Goal: Task Accomplishment & Management: Complete application form

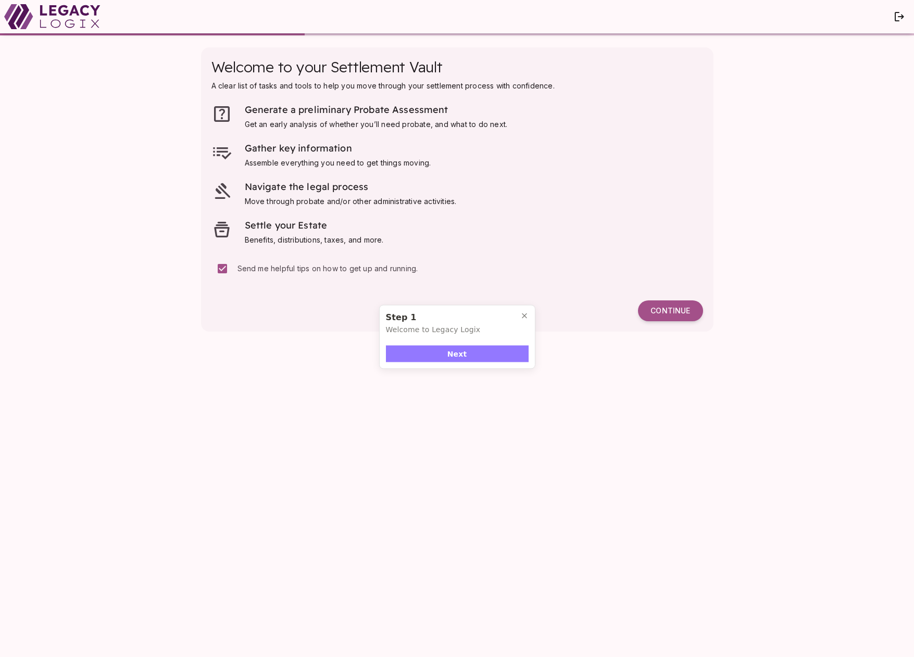
click at [472, 355] on button "Next" at bounding box center [457, 354] width 143 height 17
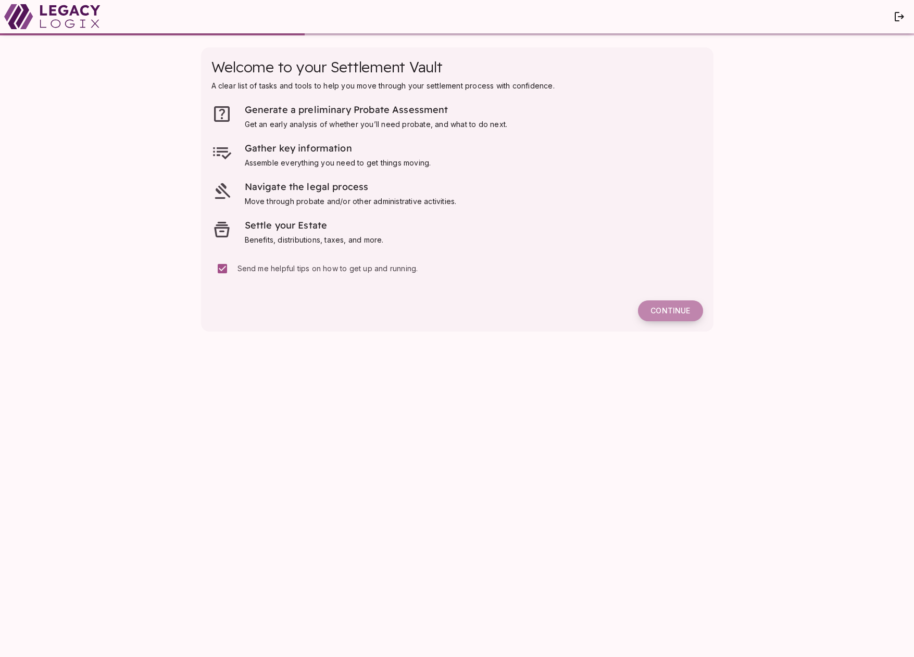
click at [666, 308] on span "Continue" at bounding box center [671, 310] width 40 height 9
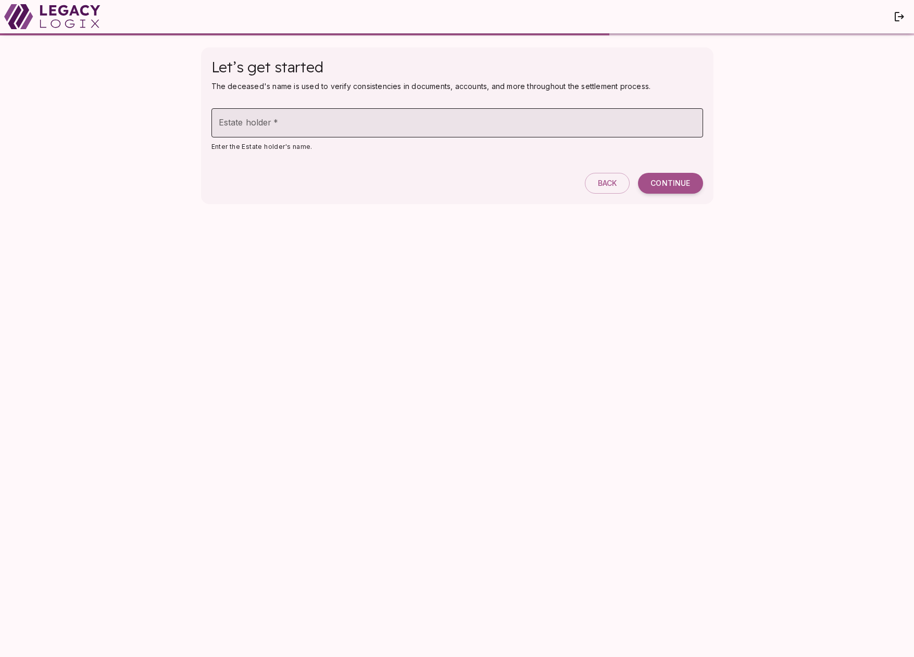
click at [297, 126] on input "Estate holder   *" at bounding box center [457, 122] width 492 height 29
type input "**********"
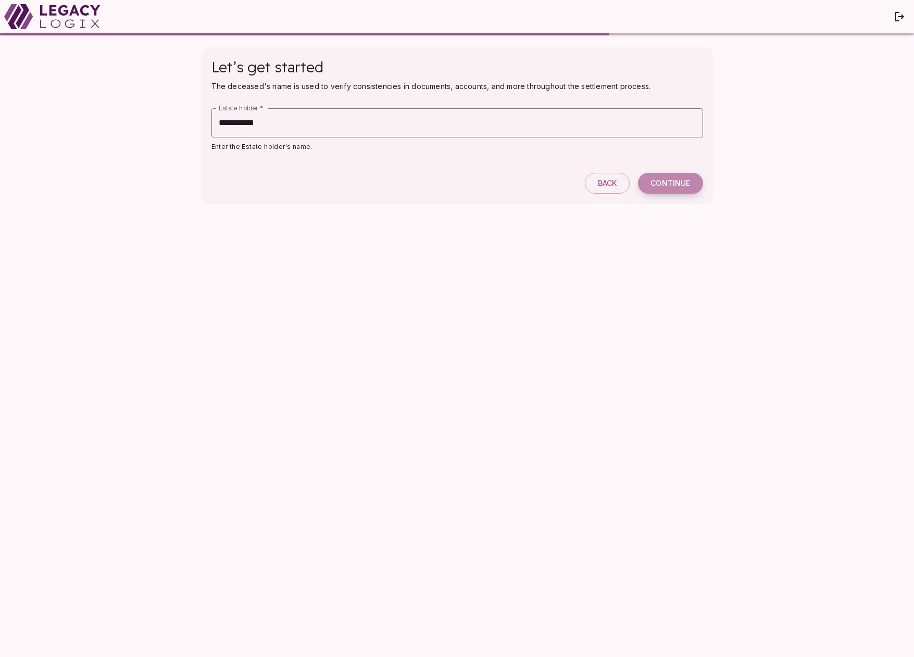
click at [661, 181] on span "Continue" at bounding box center [671, 183] width 40 height 9
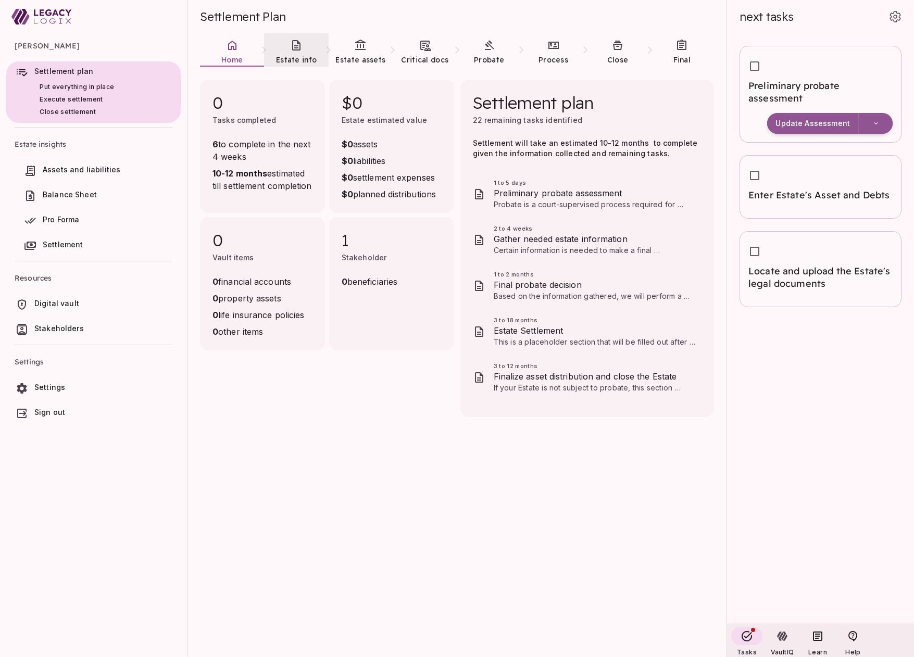
click at [294, 53] on link "Estate info" at bounding box center [296, 52] width 64 height 38
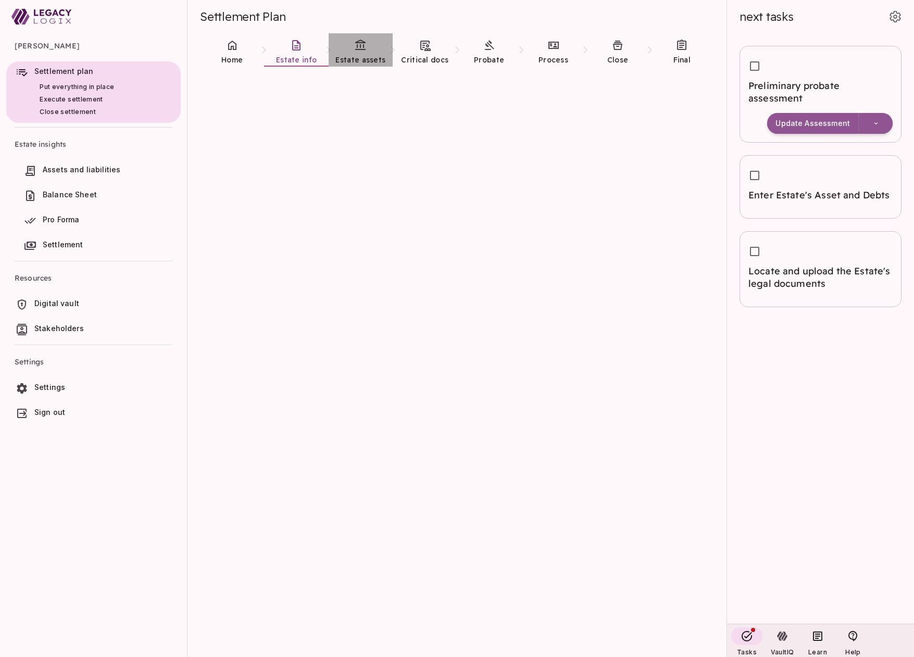
click at [357, 44] on icon at bounding box center [360, 45] width 10 height 10
click at [298, 47] on icon at bounding box center [296, 45] width 13 height 13
click at [241, 52] on link "Home" at bounding box center [232, 52] width 64 height 38
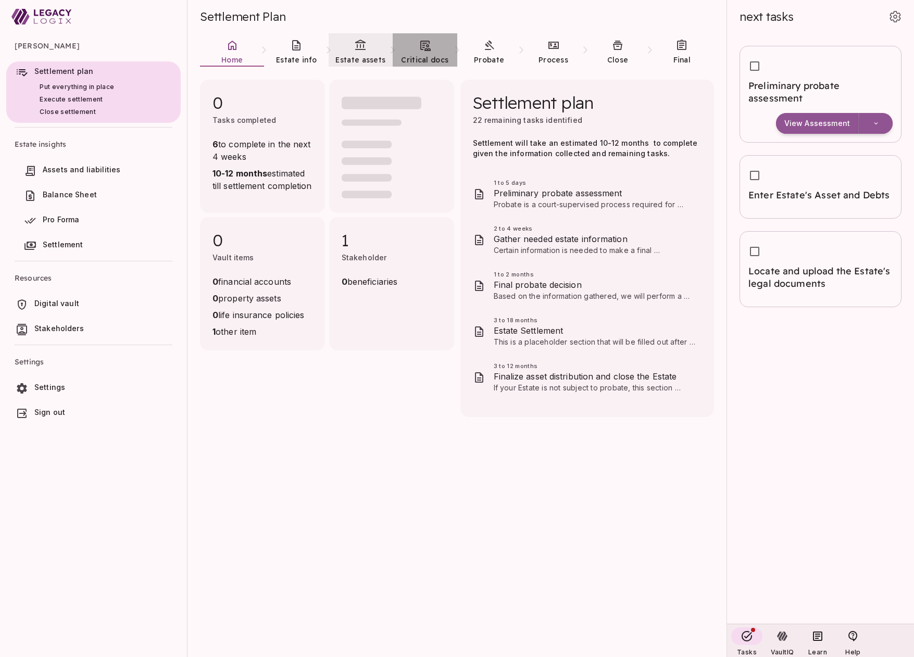
click at [428, 52] on link "Critical docs" at bounding box center [425, 52] width 64 height 38
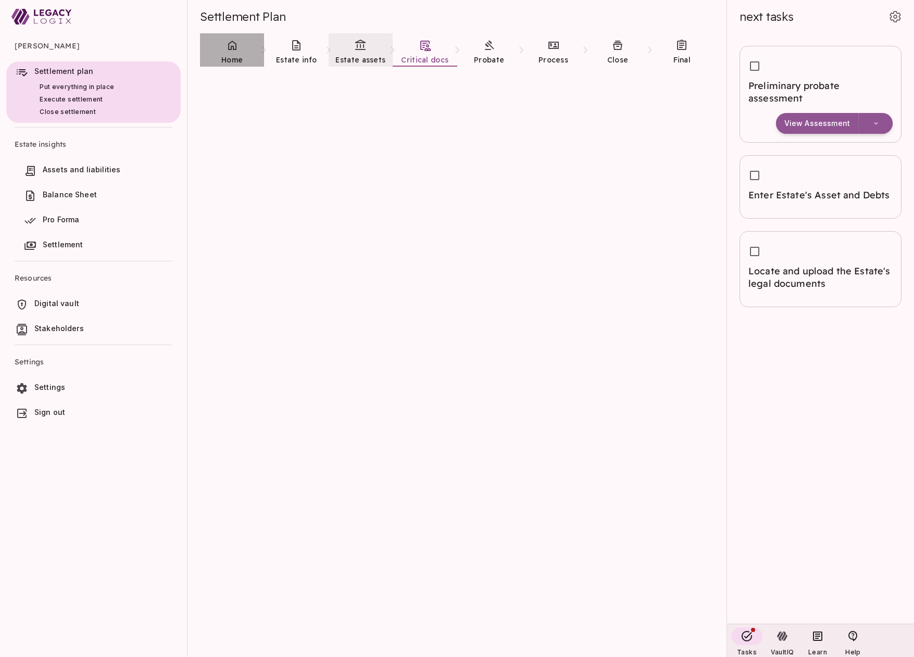
click at [232, 49] on icon at bounding box center [232, 45] width 13 height 13
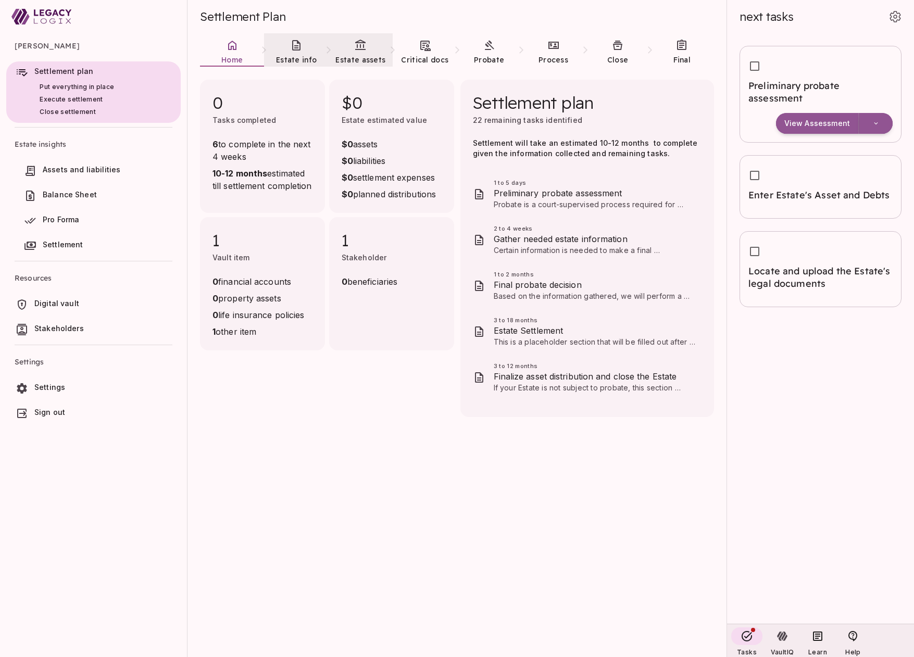
click at [296, 48] on icon at bounding box center [296, 45] width 8 height 10
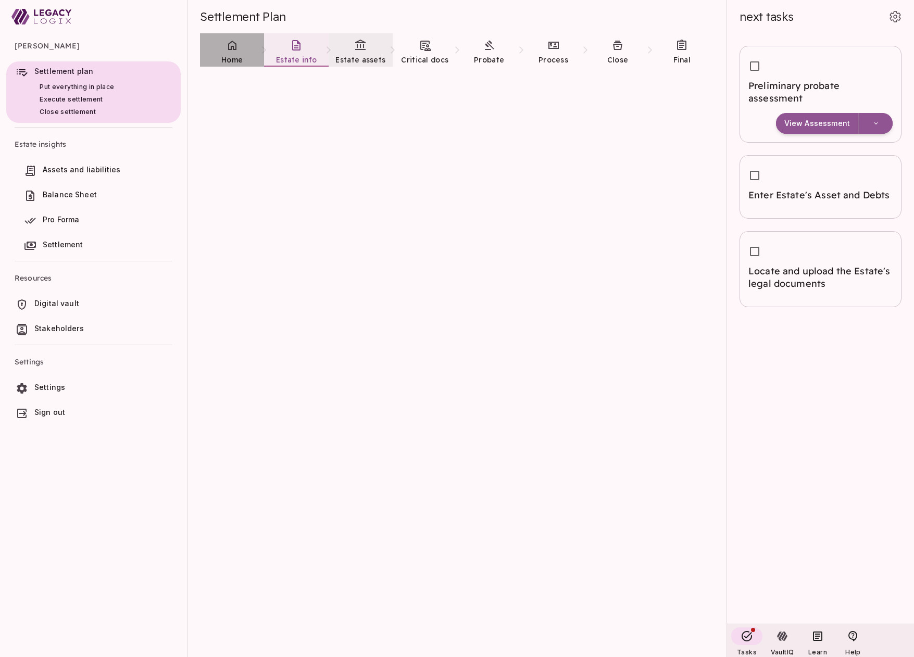
click at [238, 51] on icon at bounding box center [232, 45] width 13 height 13
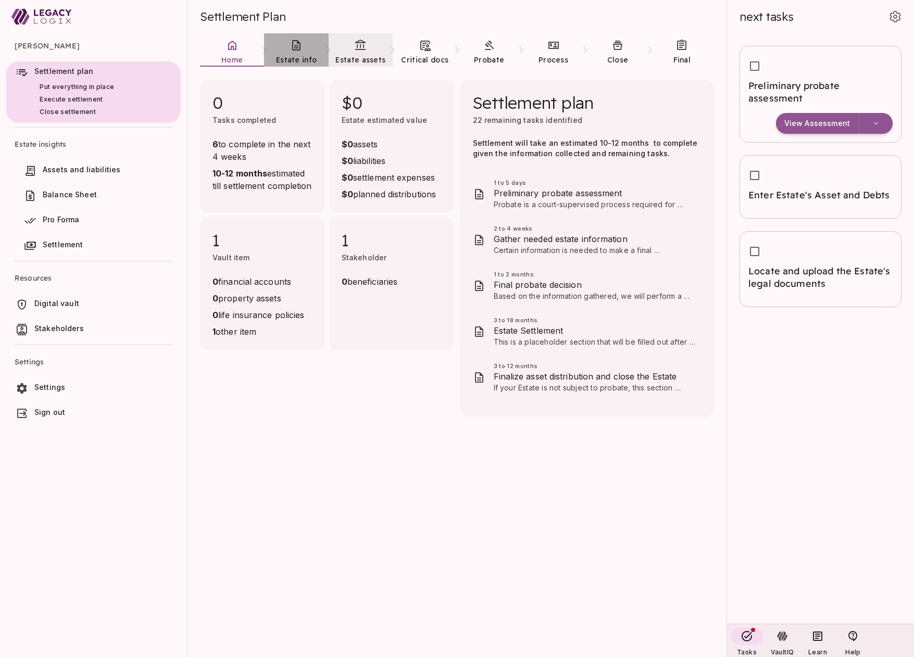
click at [293, 49] on icon at bounding box center [296, 45] width 13 height 13
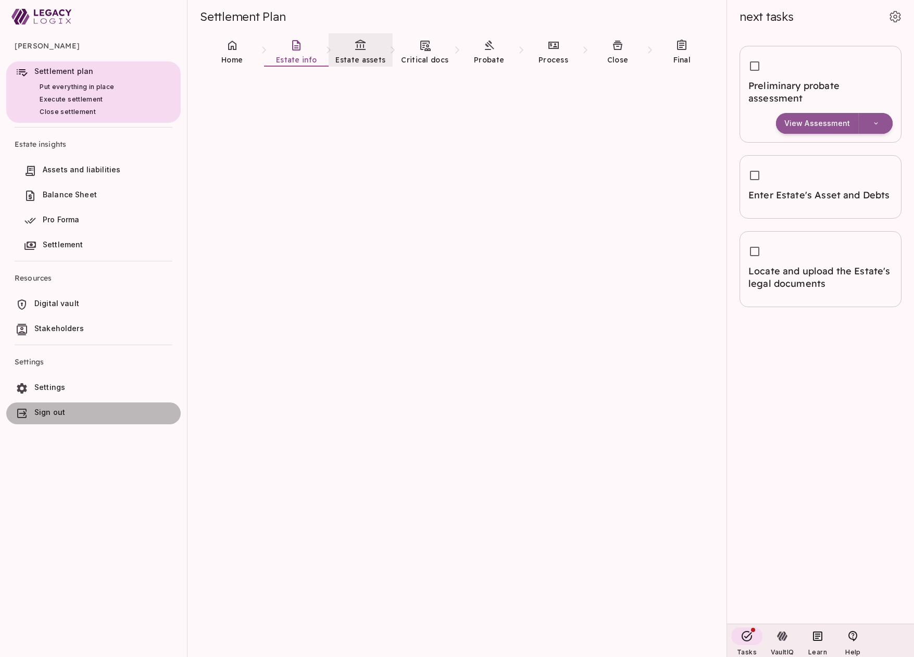
click at [55, 413] on span "Sign out" at bounding box center [49, 412] width 31 height 9
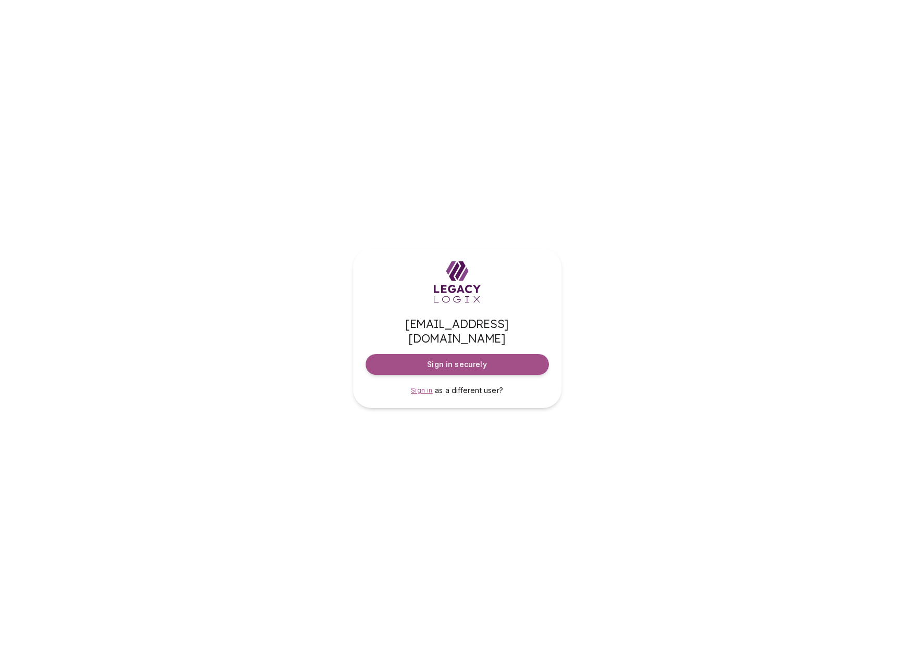
click at [423, 386] on span "Sign in" at bounding box center [422, 390] width 22 height 8
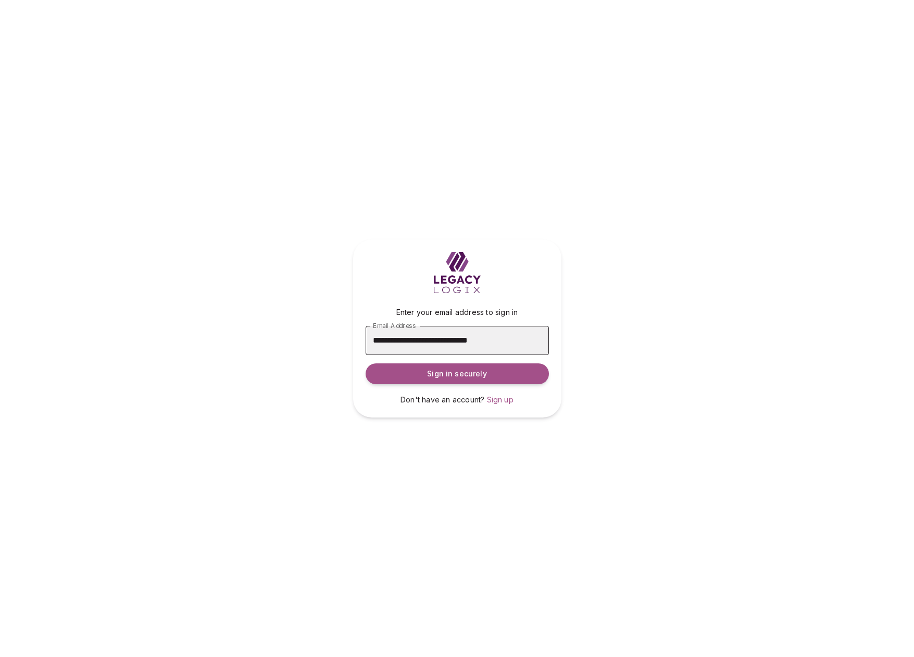
click at [426, 342] on input "**********" at bounding box center [457, 340] width 183 height 29
type input "**********"
click at [504, 399] on span "Sign up" at bounding box center [500, 399] width 27 height 9
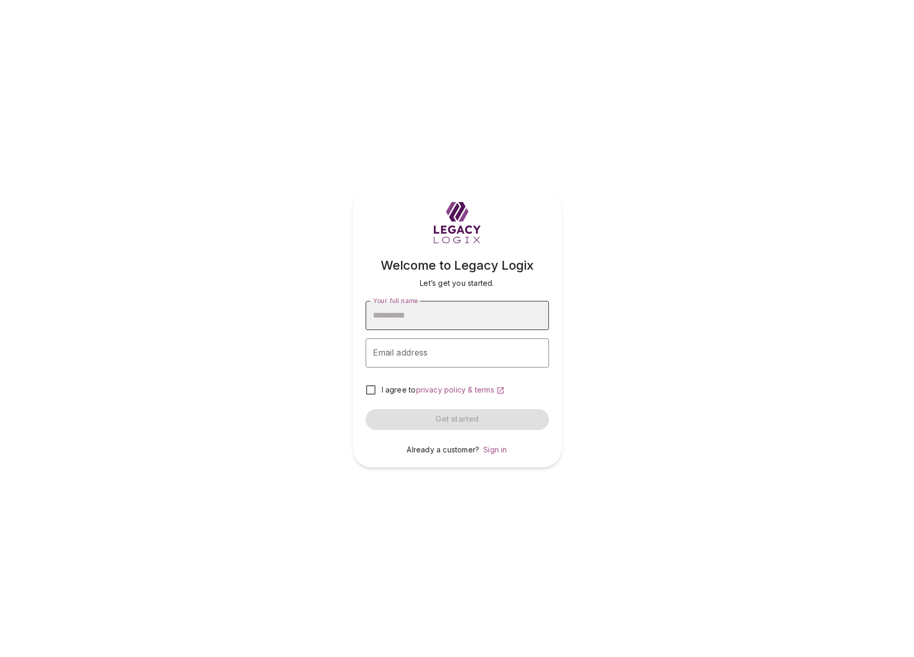
click at [419, 312] on input "Your full name" at bounding box center [457, 315] width 183 height 29
type input "*"
type input "**********"
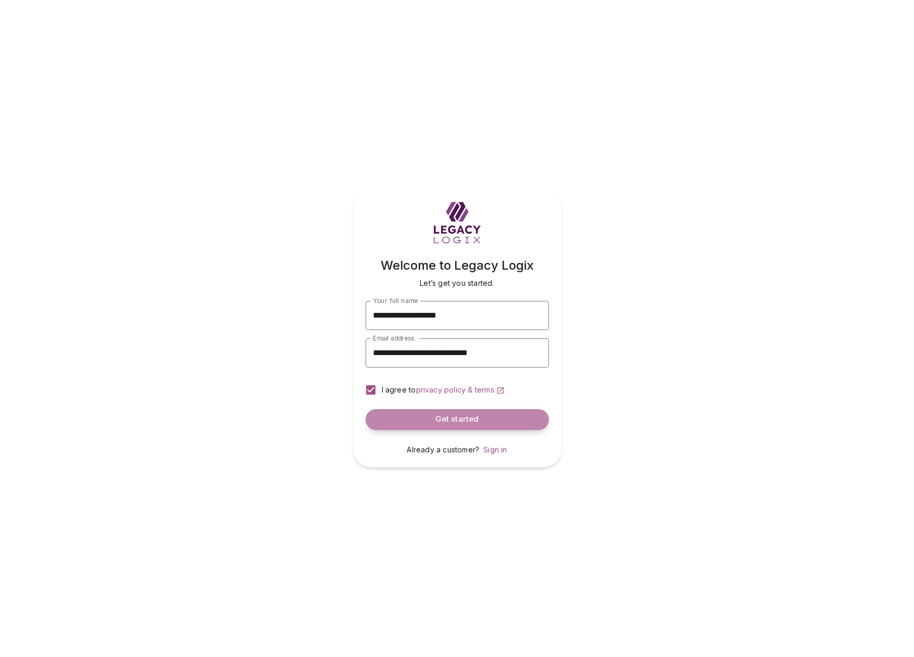
click at [444, 417] on span "Get started" at bounding box center [457, 420] width 44 height 10
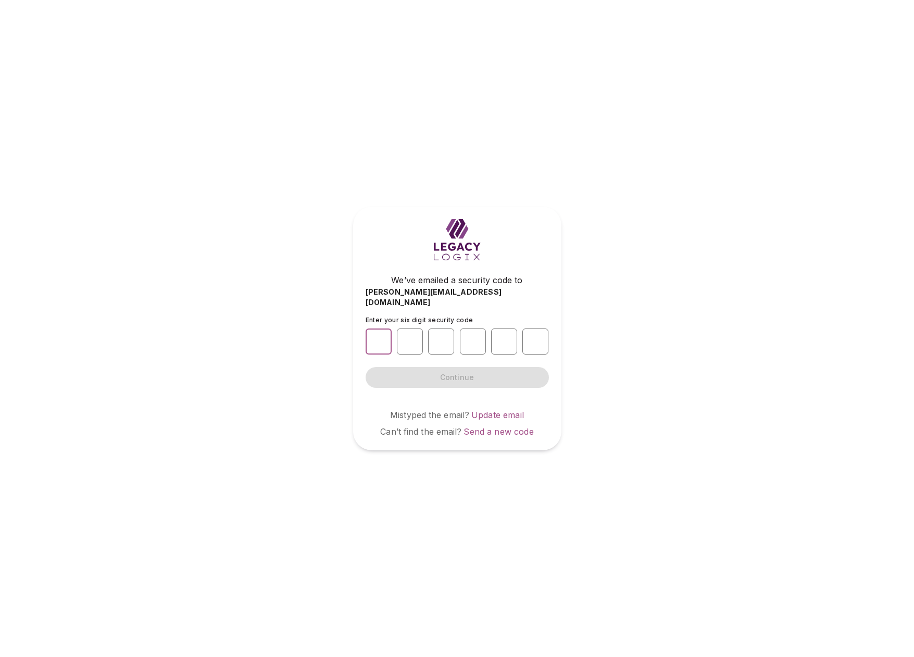
click at [374, 336] on input "number" at bounding box center [379, 342] width 26 height 26
type input "*"
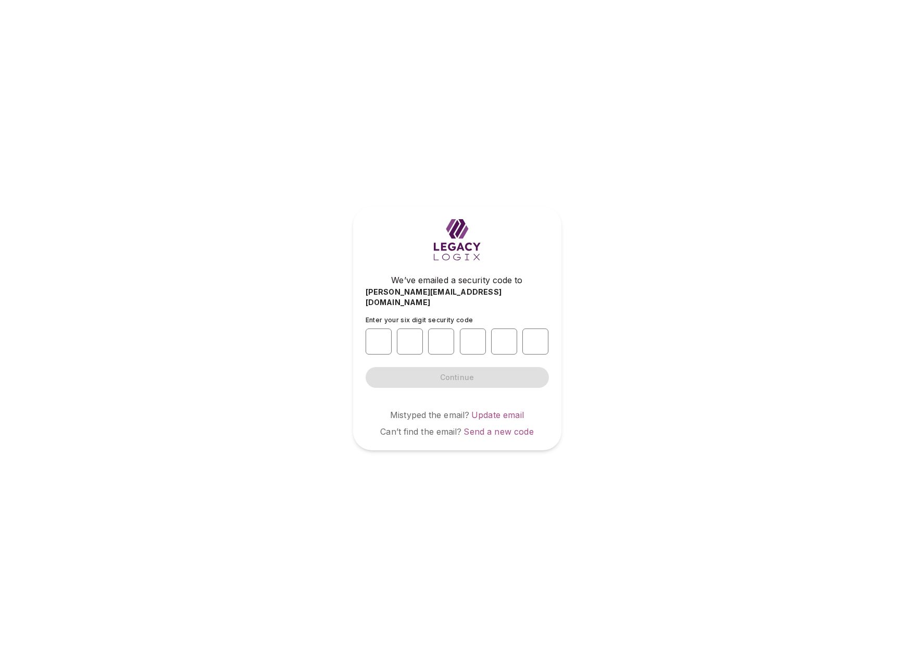
type input "*"
